Goal: Find specific page/section: Find specific page/section

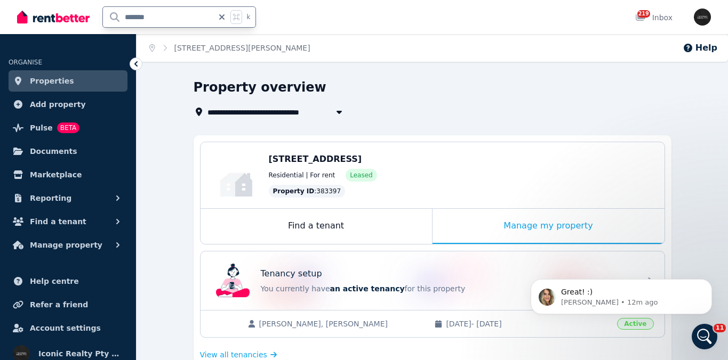
drag, startPoint x: 158, startPoint y: 16, endPoint x: 89, endPoint y: 17, distance: 69.3
click at [89, 17] on div "******* k" at bounding box center [139, 17] width 244 height 34
type input "*****"
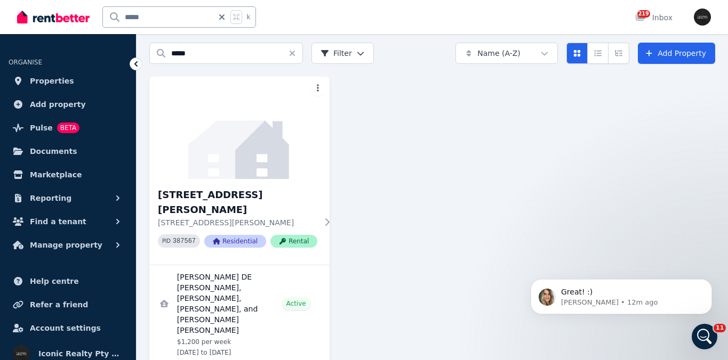
scroll to position [59, 0]
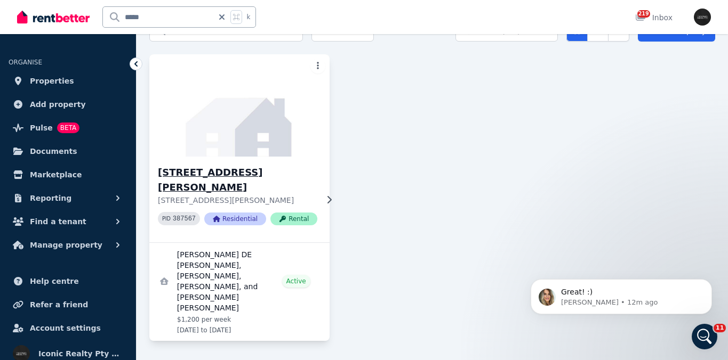
click at [214, 147] on img at bounding box center [239, 106] width 189 height 108
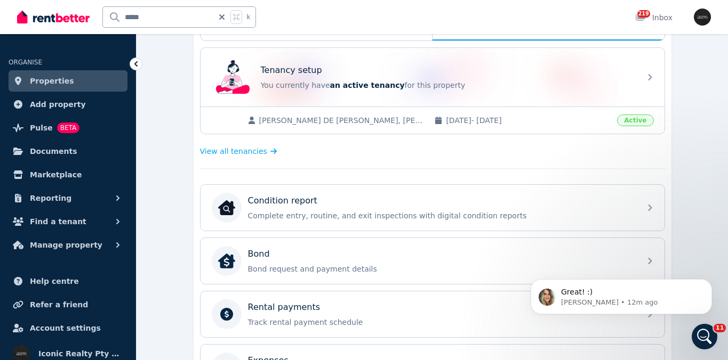
scroll to position [210, 0]
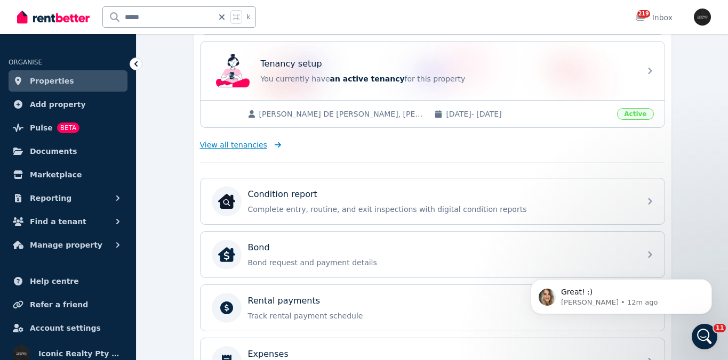
click at [247, 144] on span "View all tenancies" at bounding box center [233, 145] width 67 height 11
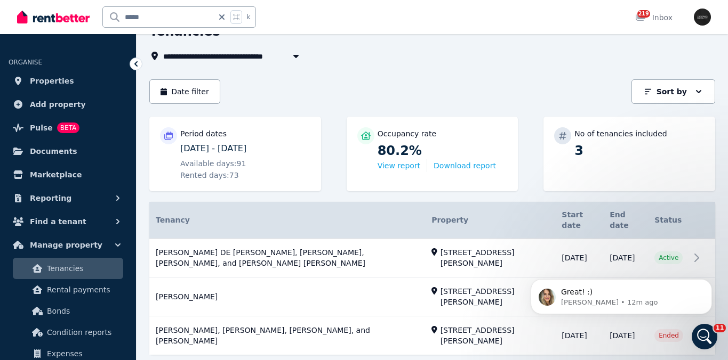
scroll to position [78, 0]
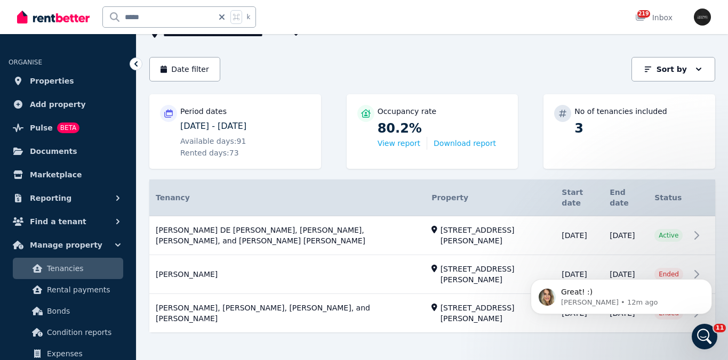
click at [689, 262] on body "Great! :) [PERSON_NAME] • 12m ago" at bounding box center [621, 294] width 205 height 66
click at [712, 287] on button "Dismiss notification" at bounding box center [709, 283] width 14 height 14
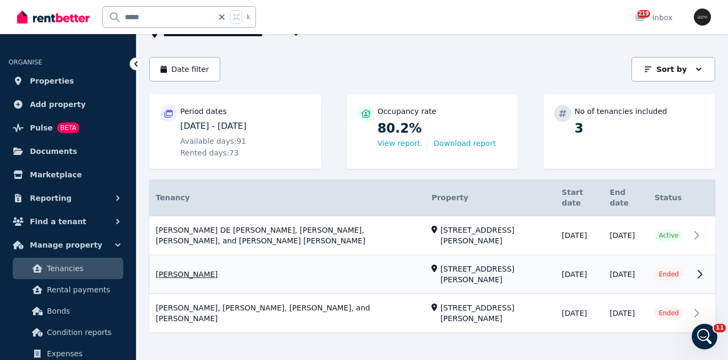
click at [698, 263] on link "View property details" at bounding box center [432, 275] width 566 height 38
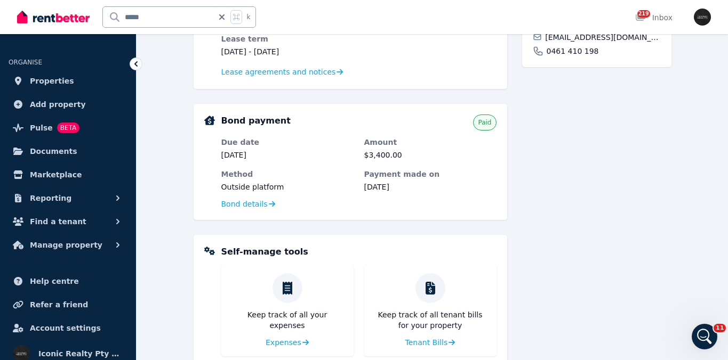
scroll to position [371, 0]
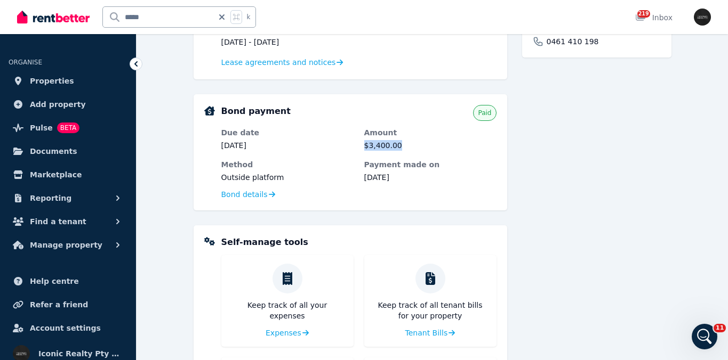
drag, startPoint x: 406, startPoint y: 143, endPoint x: 359, endPoint y: 144, distance: 46.4
click at [359, 144] on dl "Due date [DATE] Amount $3,400.00 Method Outside platform Payment made on [DATE]" at bounding box center [358, 154] width 275 height 55
copy dd "$3,400.00"
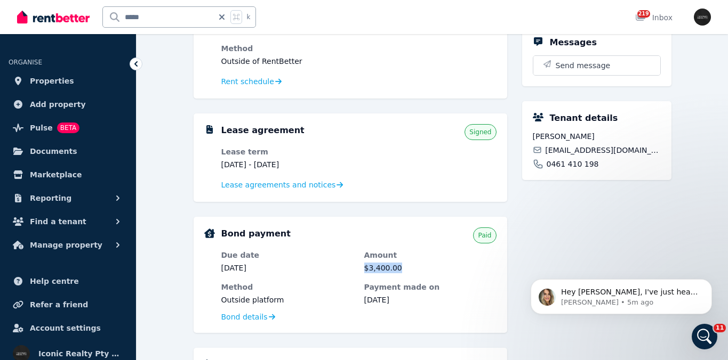
scroll to position [0, 0]
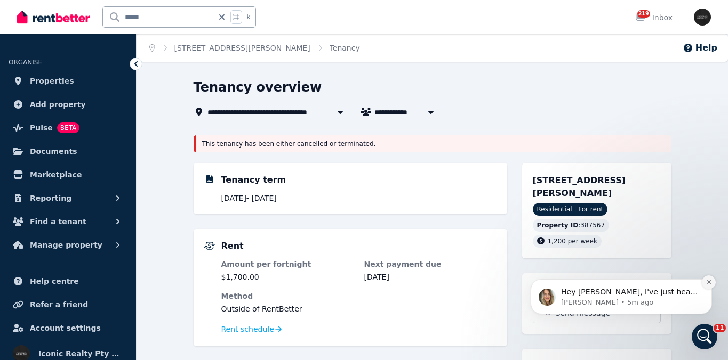
click at [710, 284] on icon "Dismiss notification" at bounding box center [709, 282] width 6 height 6
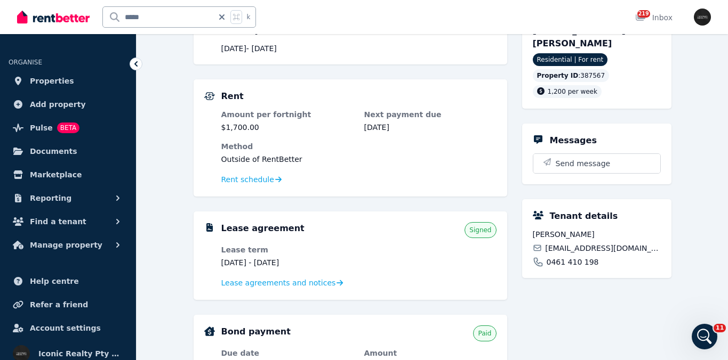
scroll to position [500, 0]
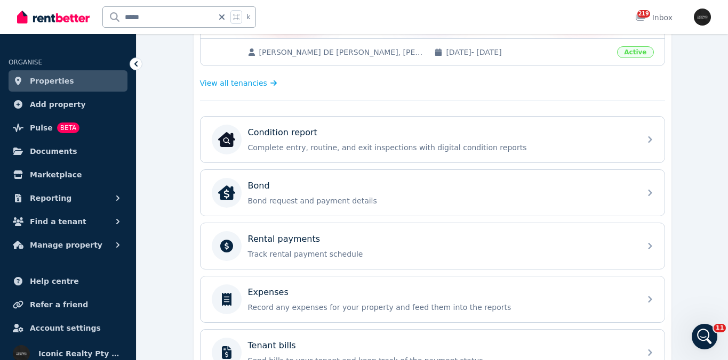
scroll to position [266, 0]
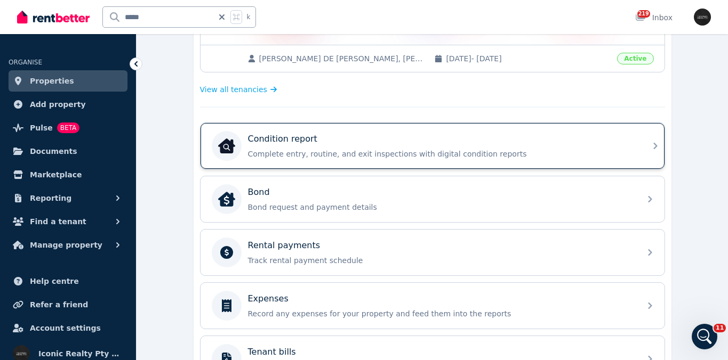
click at [429, 153] on p "Complete entry, routine, and exit inspections with digital condition reports" at bounding box center [441, 154] width 386 height 11
